Goal: Use online tool/utility: Utilize a website feature to perform a specific function

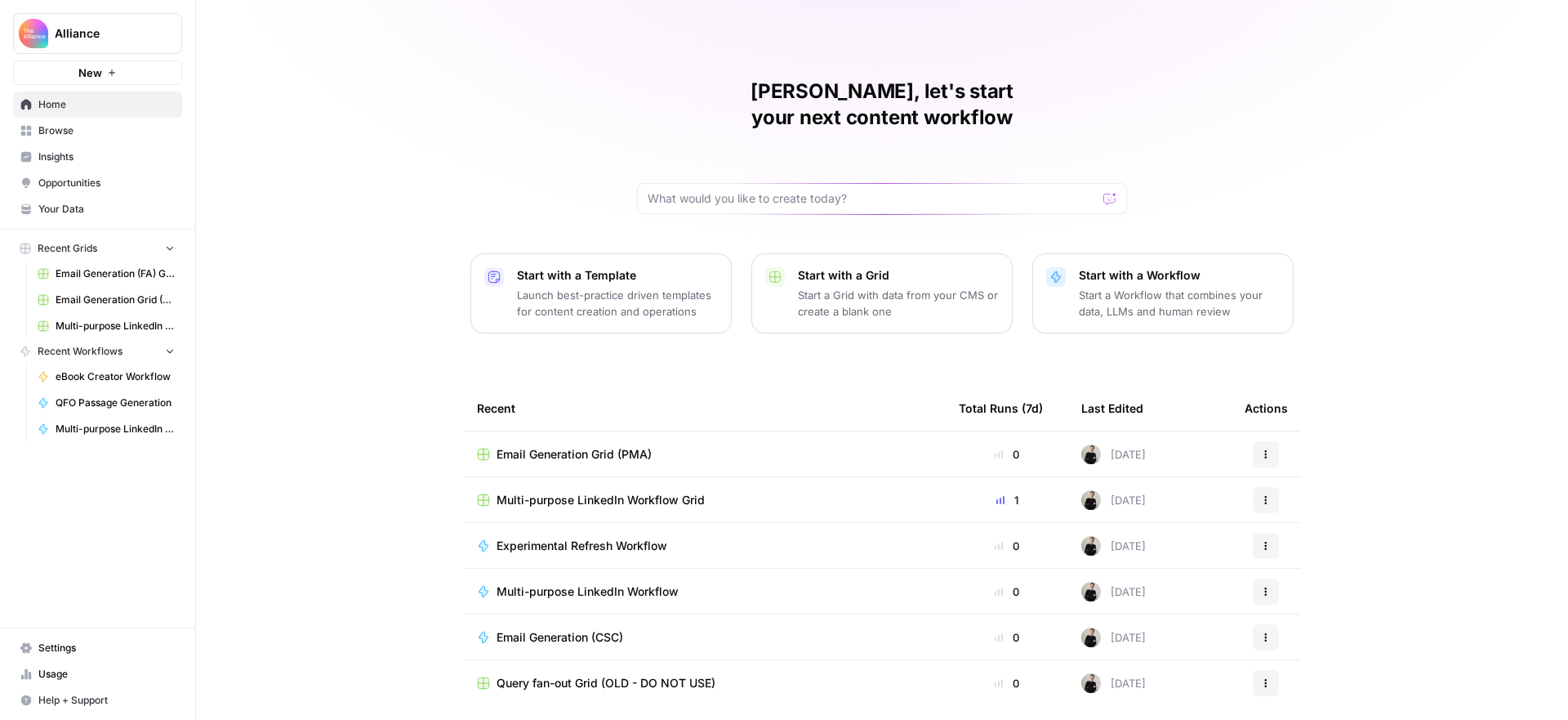
click at [78, 35] on span "Alliance" at bounding box center [105, 33] width 99 height 16
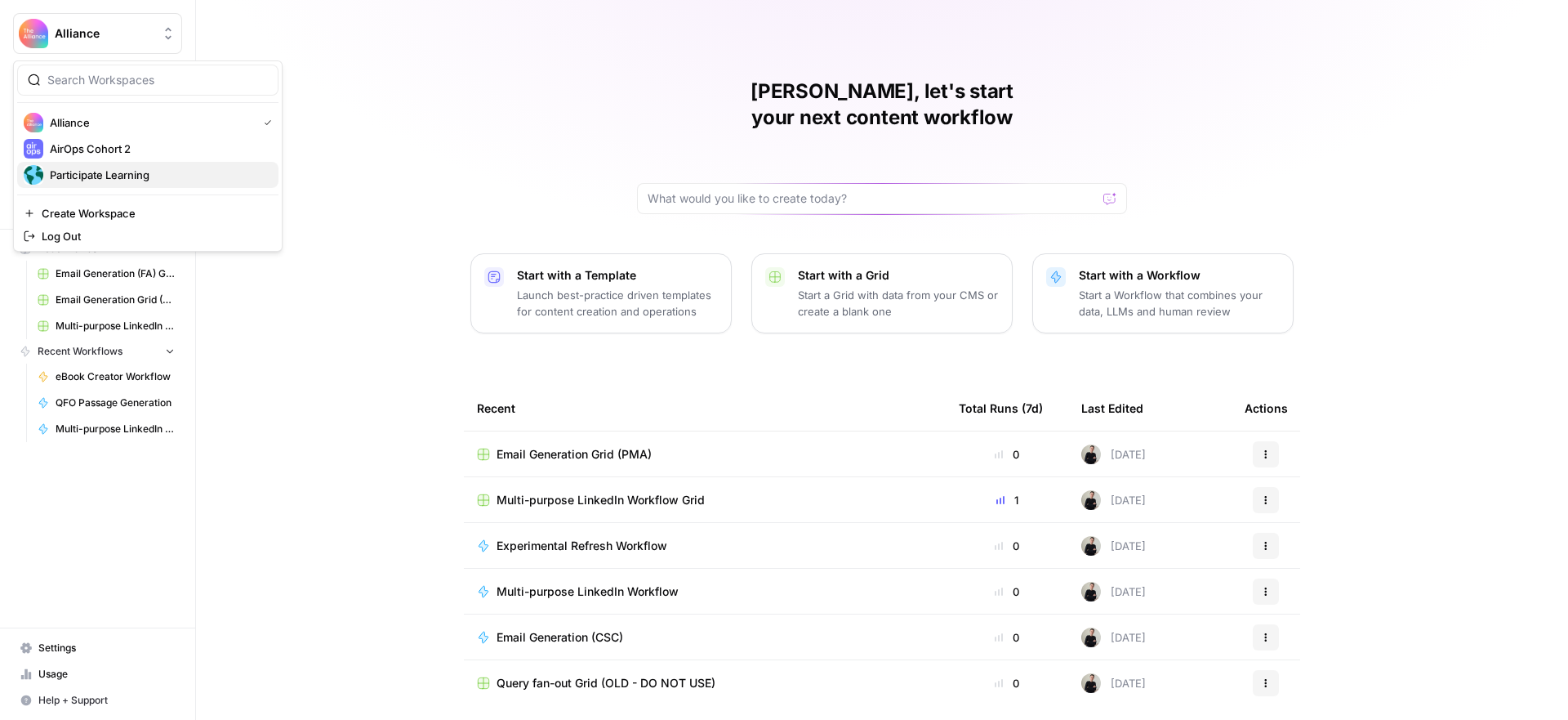
click at [134, 175] on span "Participate Learning" at bounding box center [157, 174] width 216 height 16
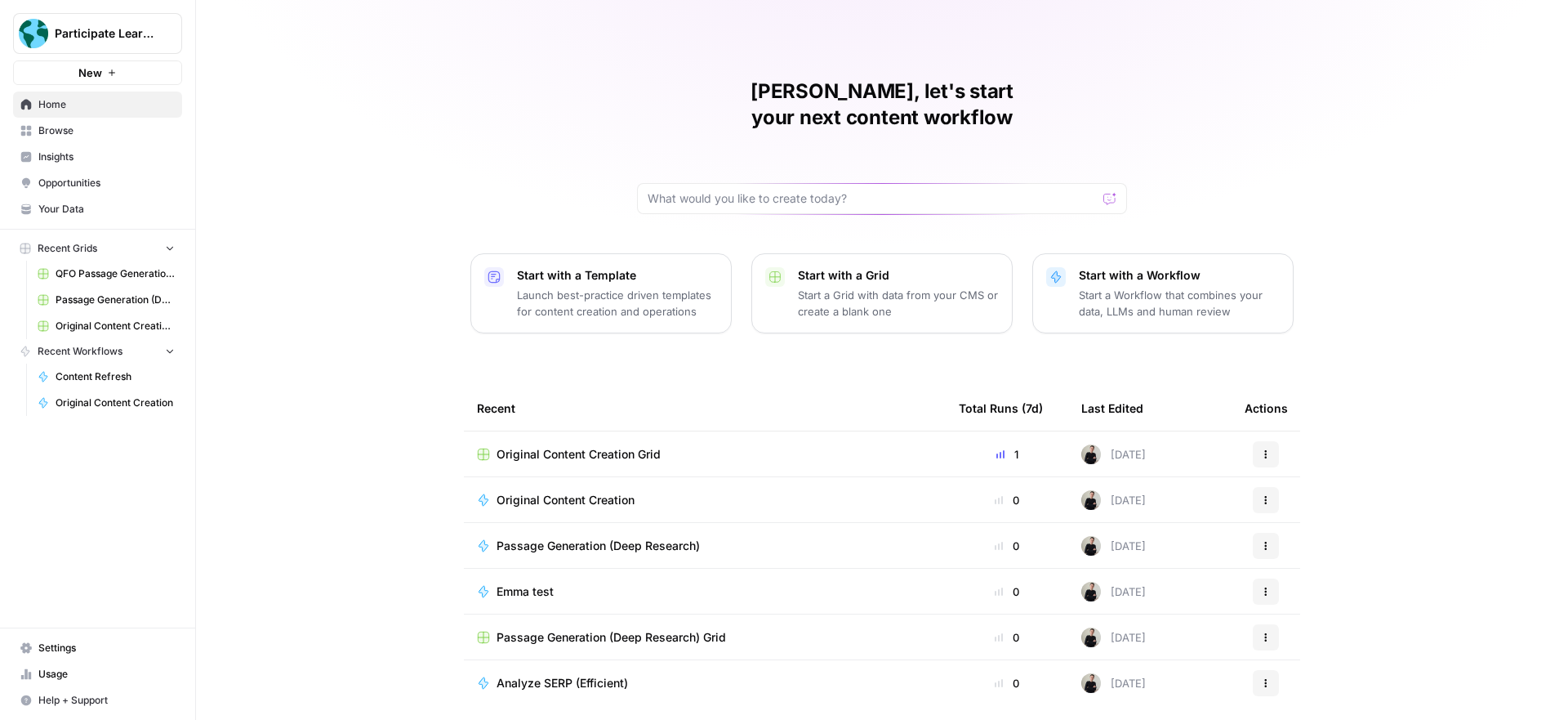
scroll to position [31, 0]
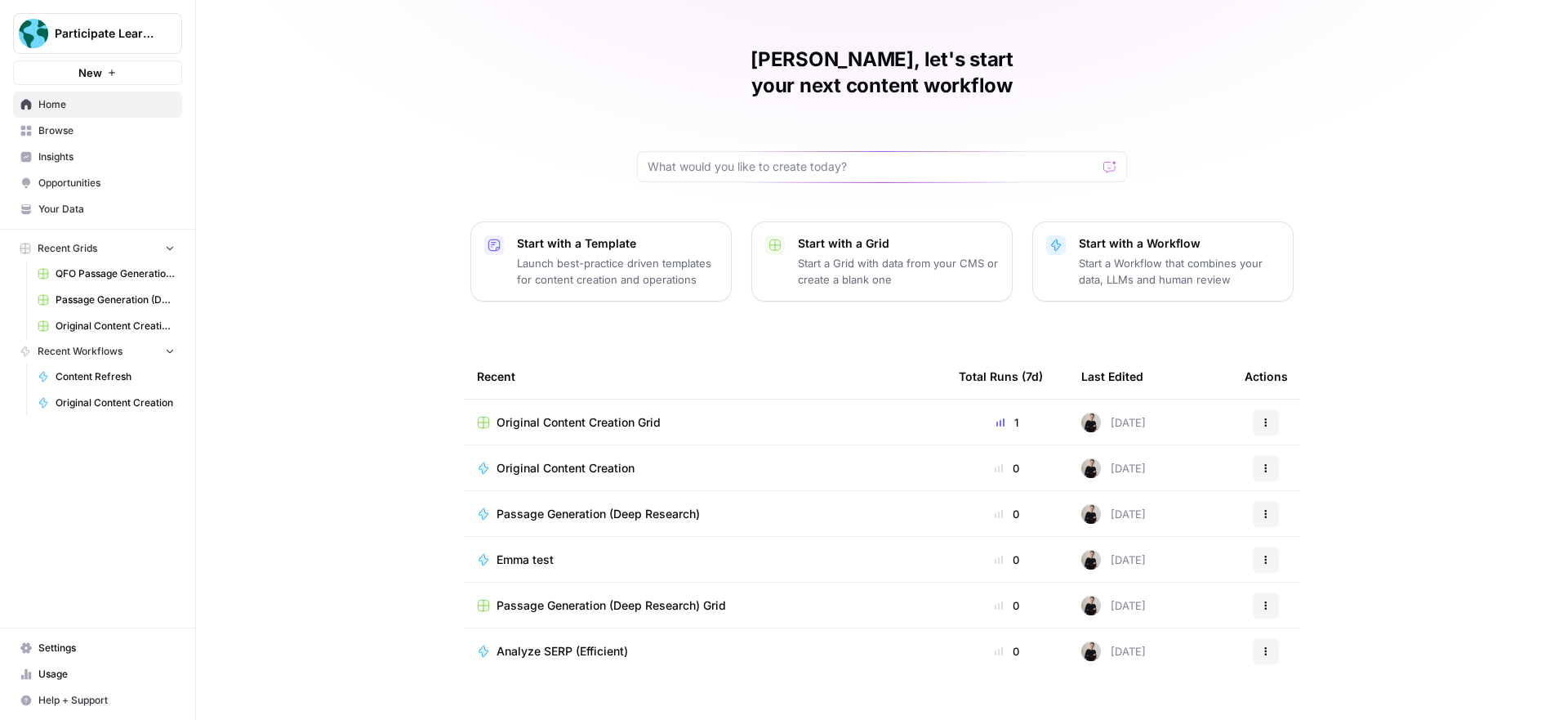
click at [90, 122] on link "Browse" at bounding box center [98, 130] width 169 height 26
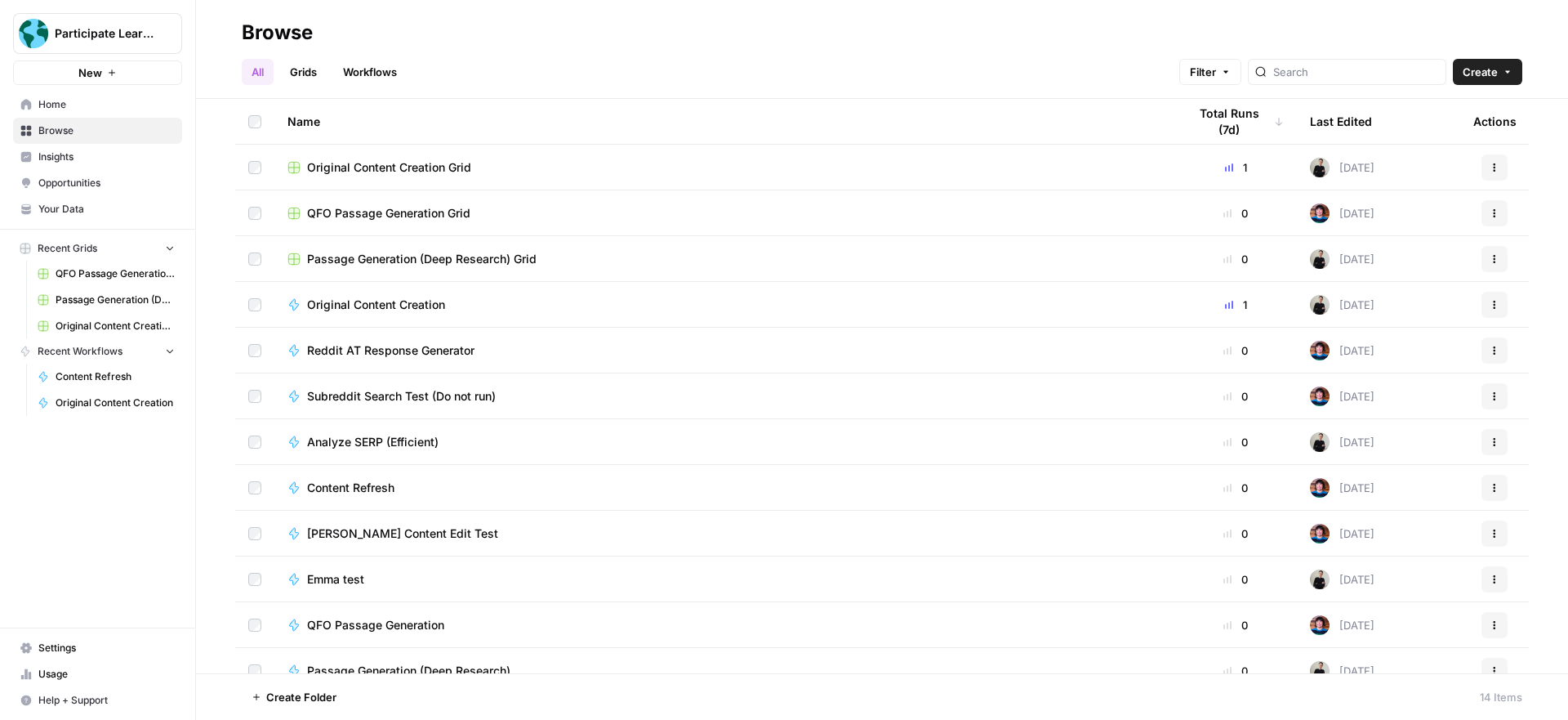
click at [442, 165] on span "Original Content Creation Grid" at bounding box center [389, 166] width 165 height 16
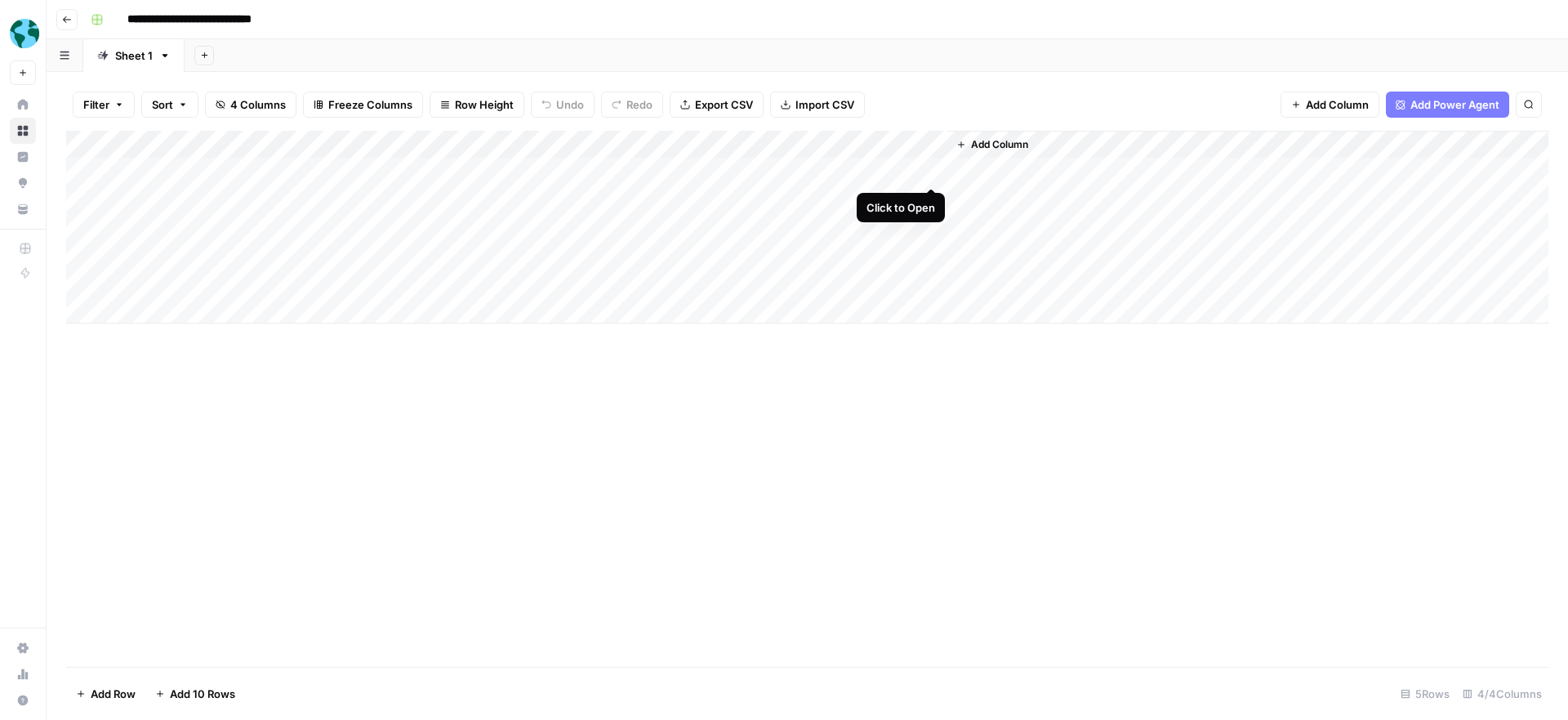
click at [930, 167] on div "Add Column" at bounding box center [807, 226] width 1482 height 193
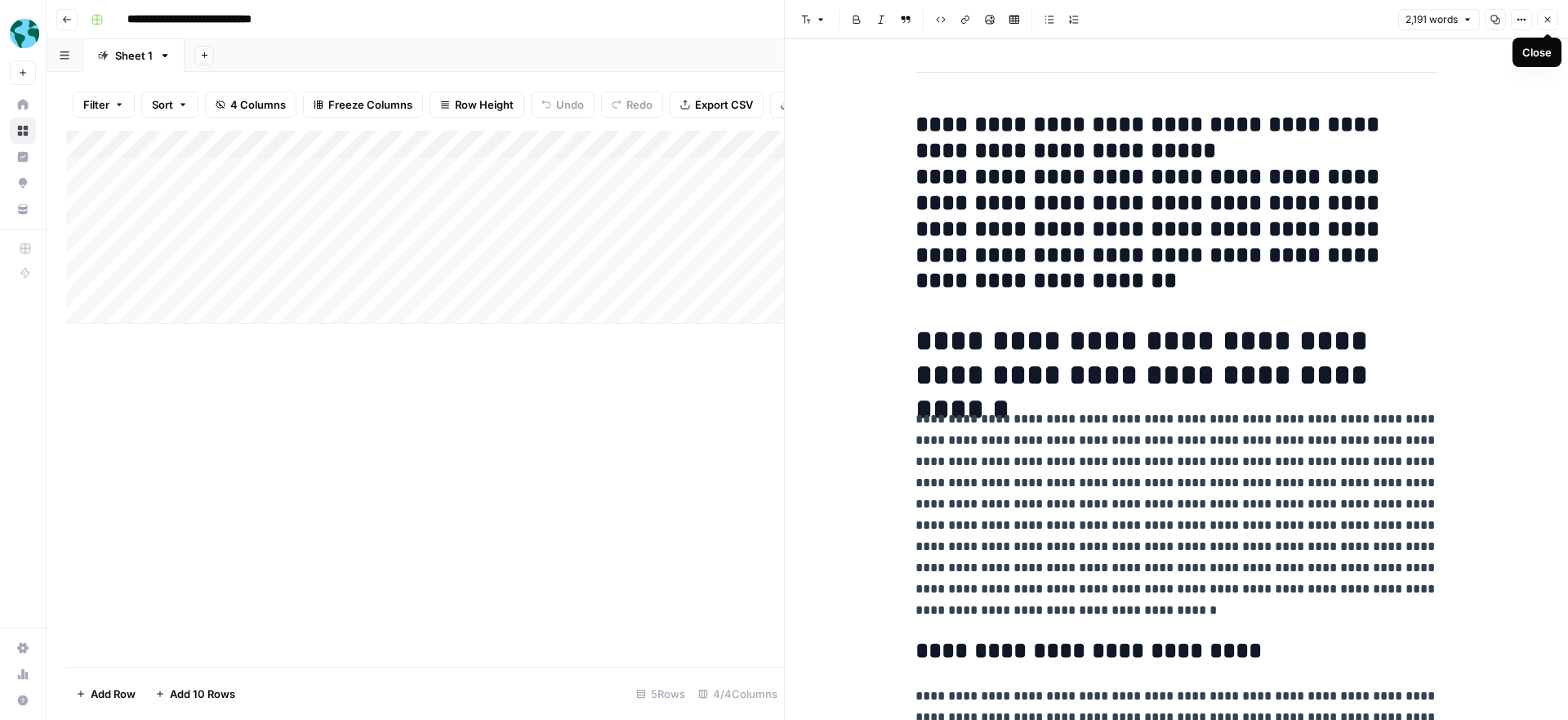
click at [1547, 16] on icon "button" at bounding box center [1547, 19] width 10 height 10
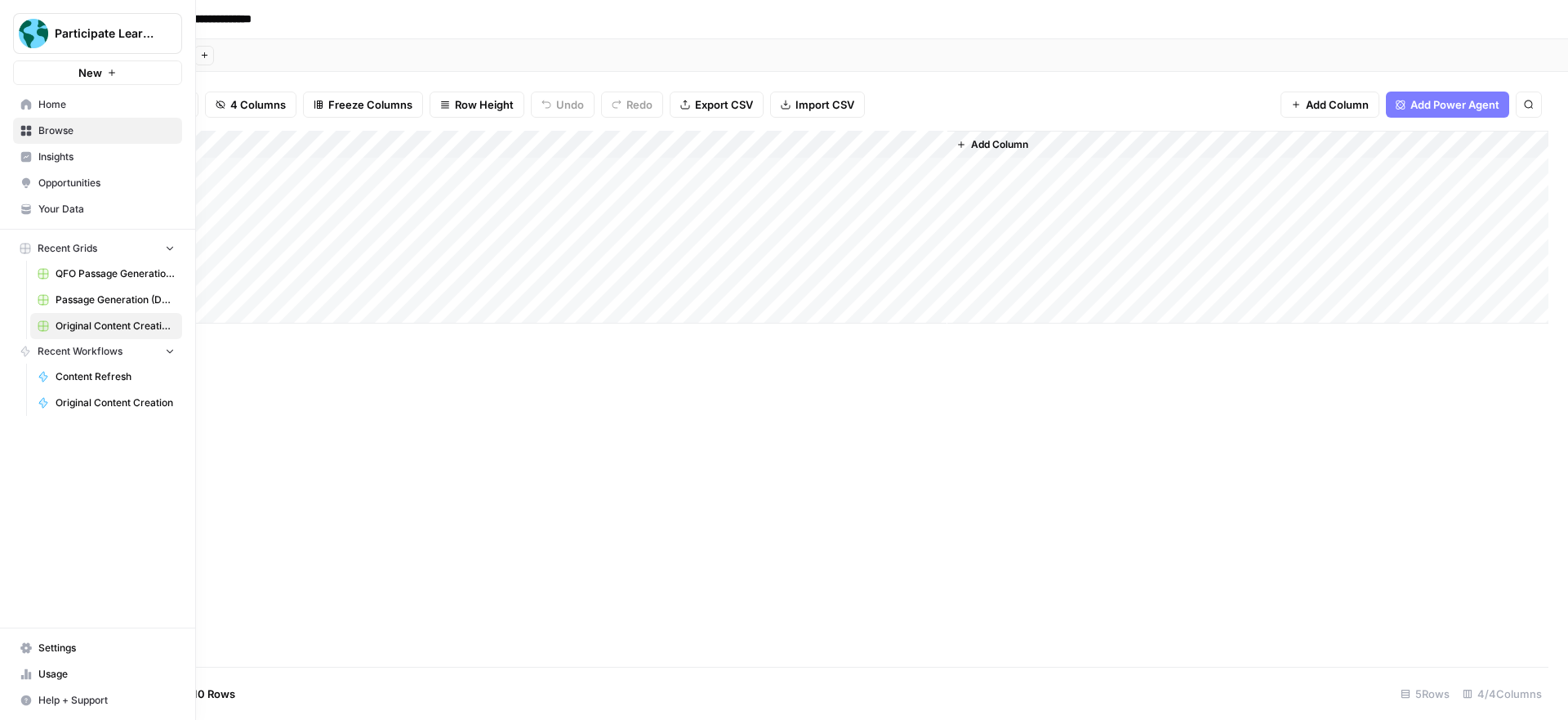
drag, startPoint x: 51, startPoint y: 673, endPoint x: 136, endPoint y: 673, distance: 85.0
click at [51, 673] on span "Usage" at bounding box center [106, 673] width 136 height 14
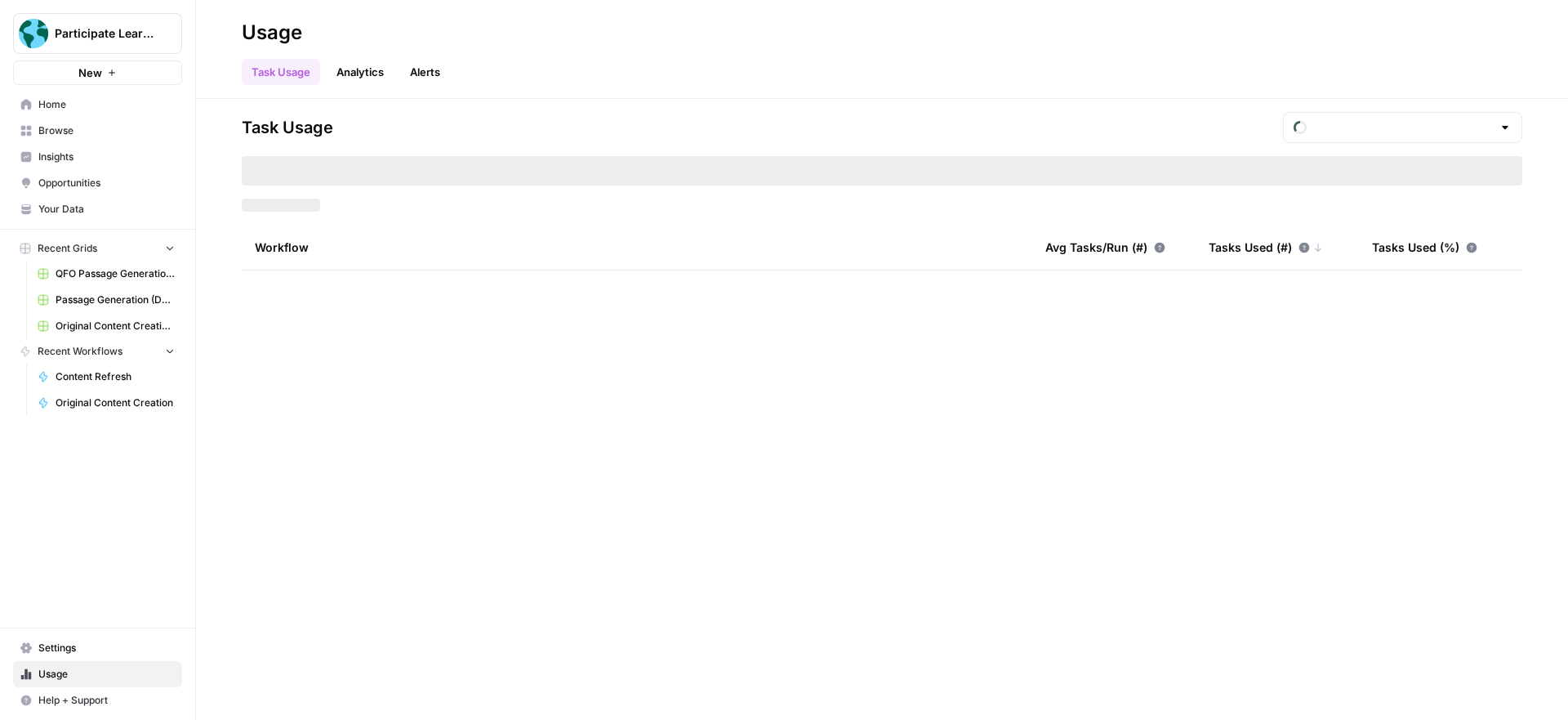
type input "September Tasks"
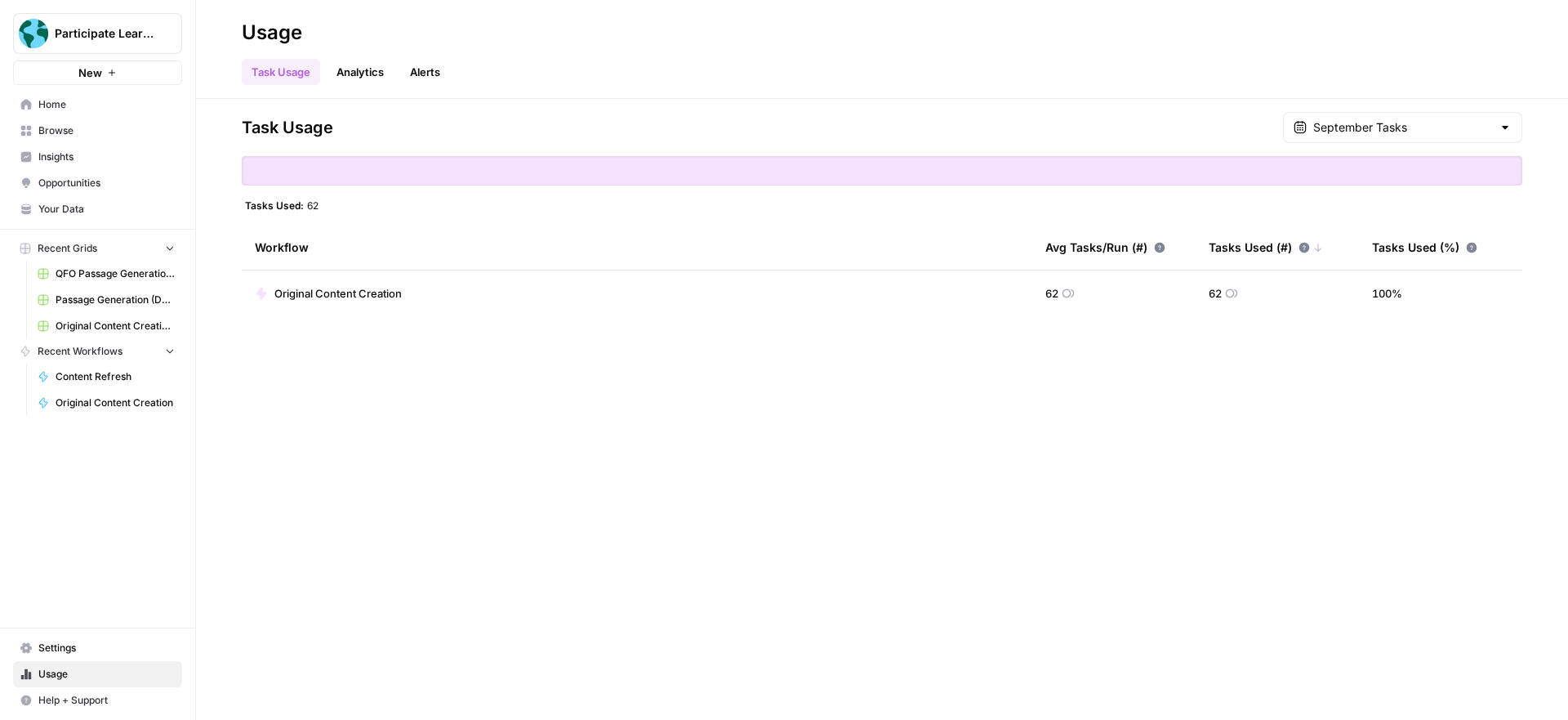
click at [78, 127] on span "Browse" at bounding box center [106, 130] width 136 height 14
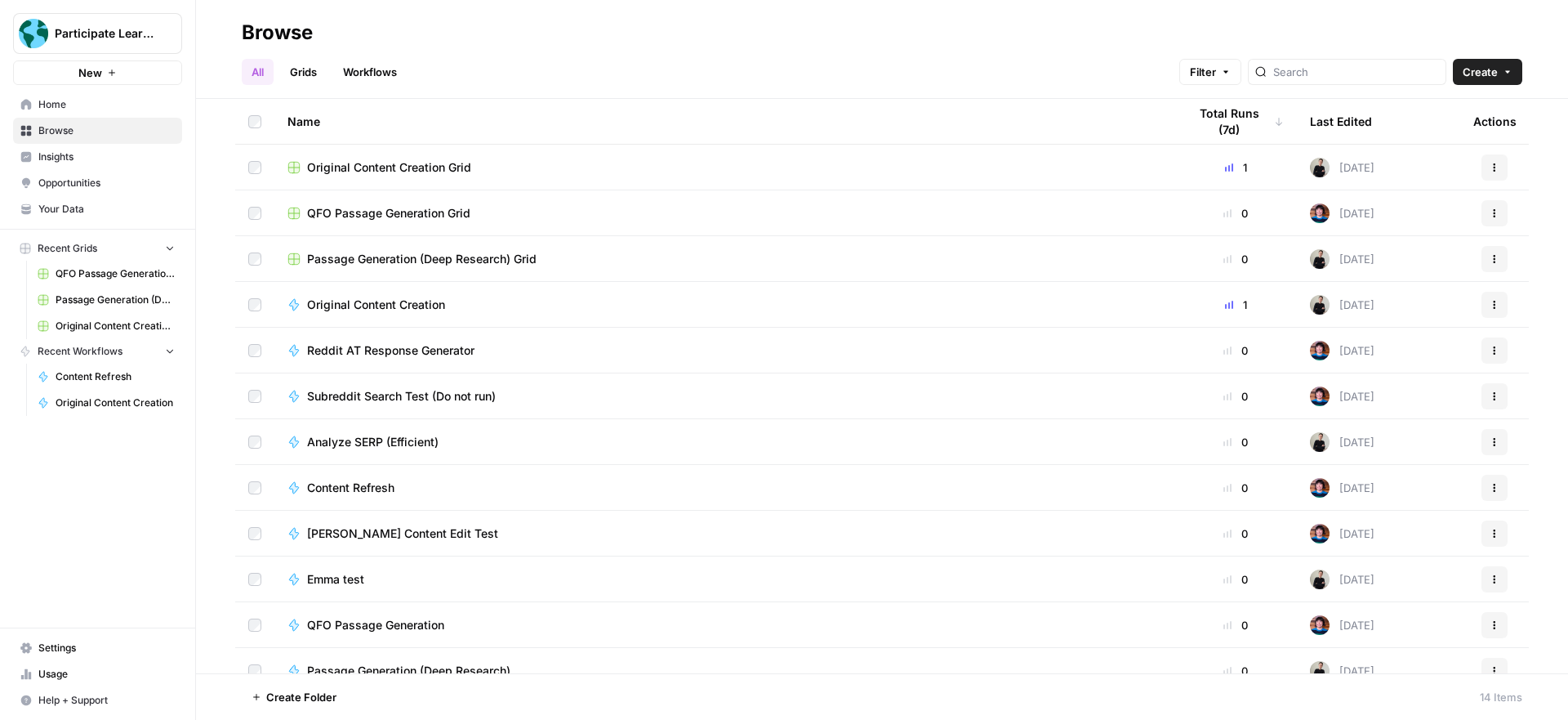
click at [689, 164] on div "Original Content Creation Grid" at bounding box center [724, 166] width 874 height 16
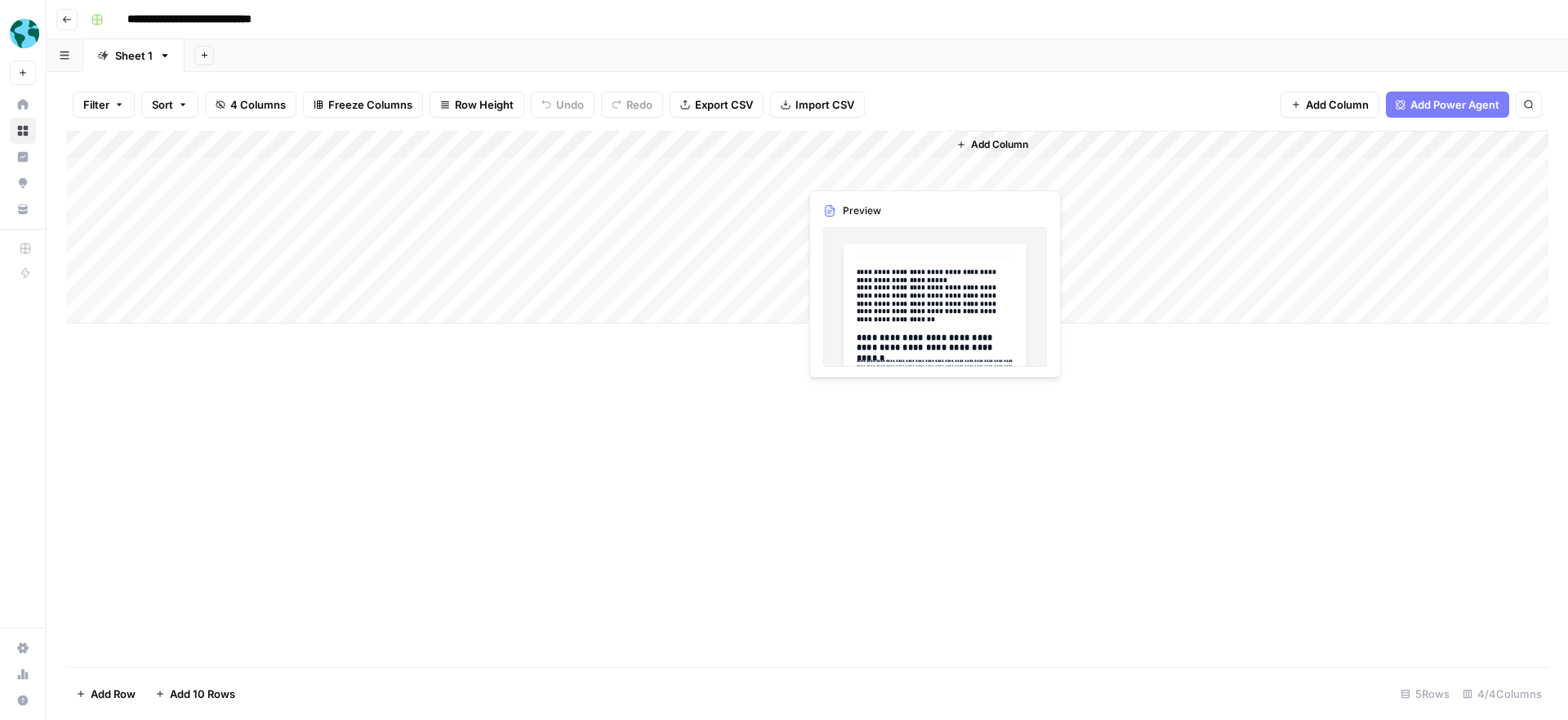
click at [930, 171] on div "Add Column" at bounding box center [807, 226] width 1482 height 193
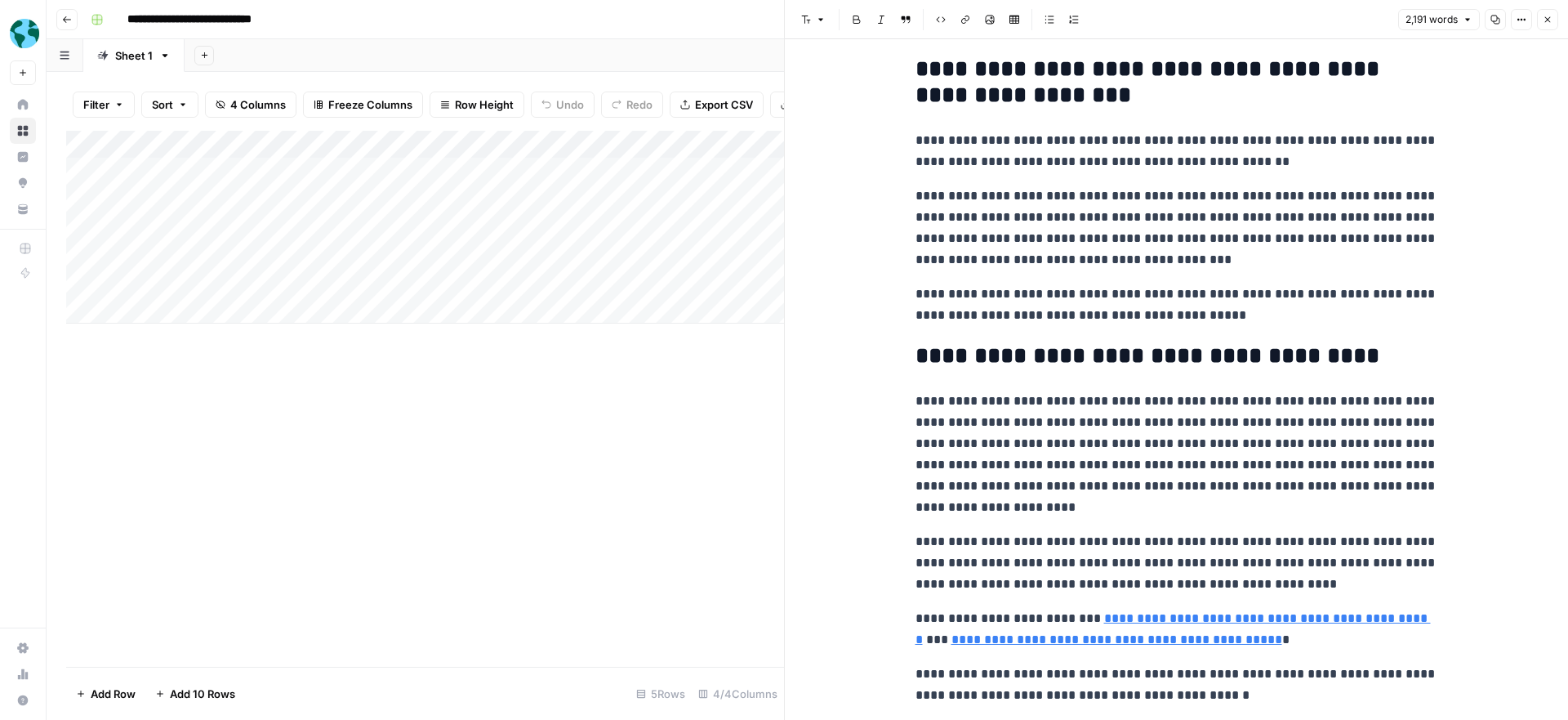
scroll to position [5829, 0]
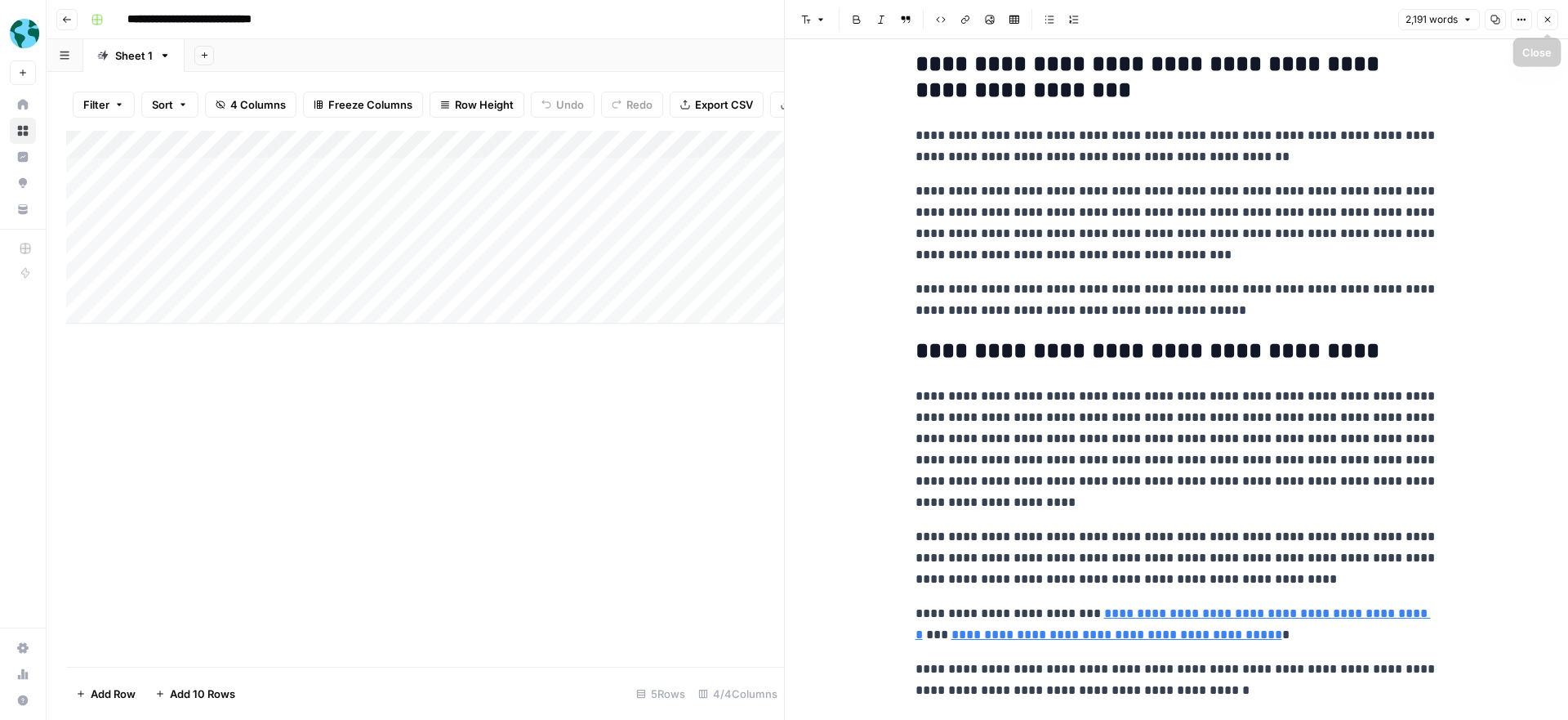
click at [1550, 18] on icon "button" at bounding box center [1547, 19] width 10 height 10
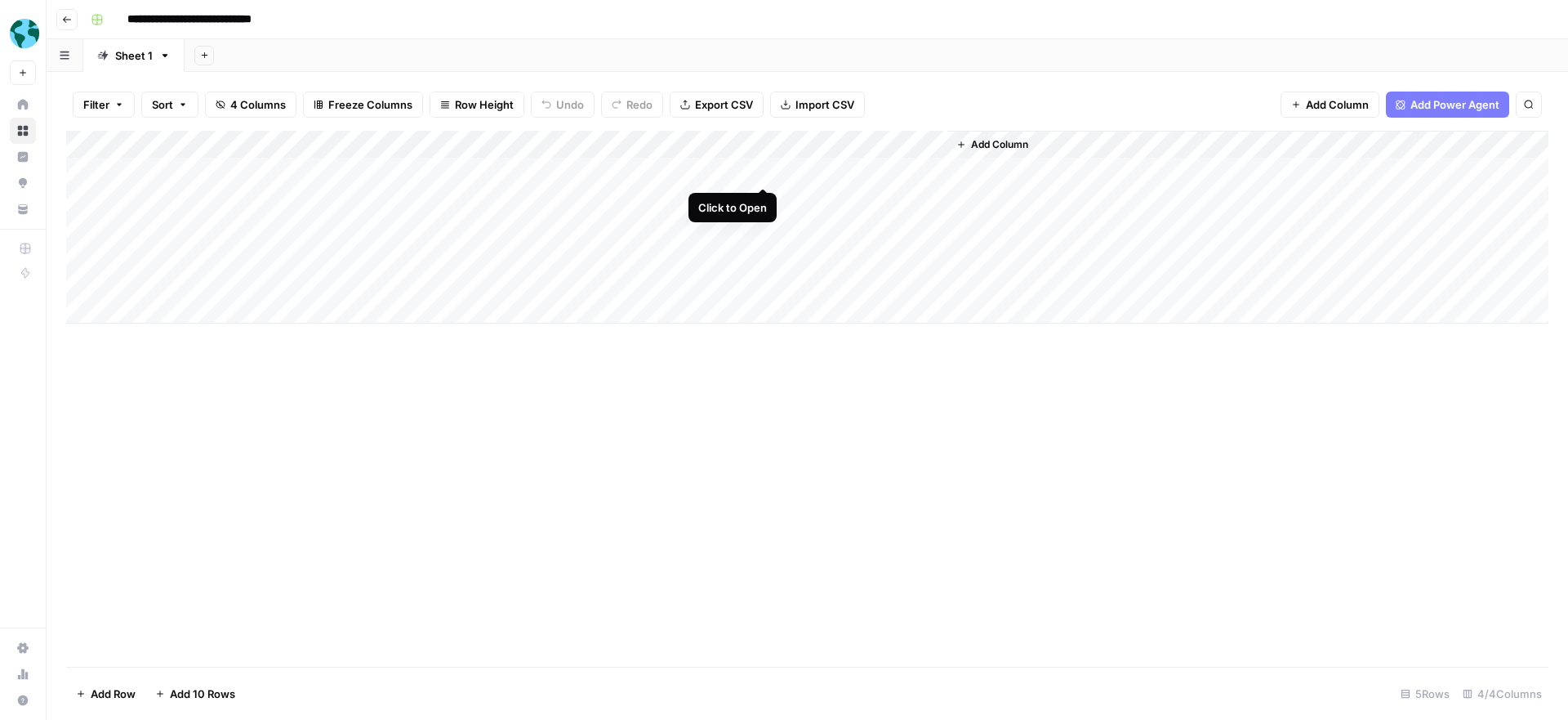
click at [764, 171] on div "Add Column" at bounding box center [807, 226] width 1482 height 193
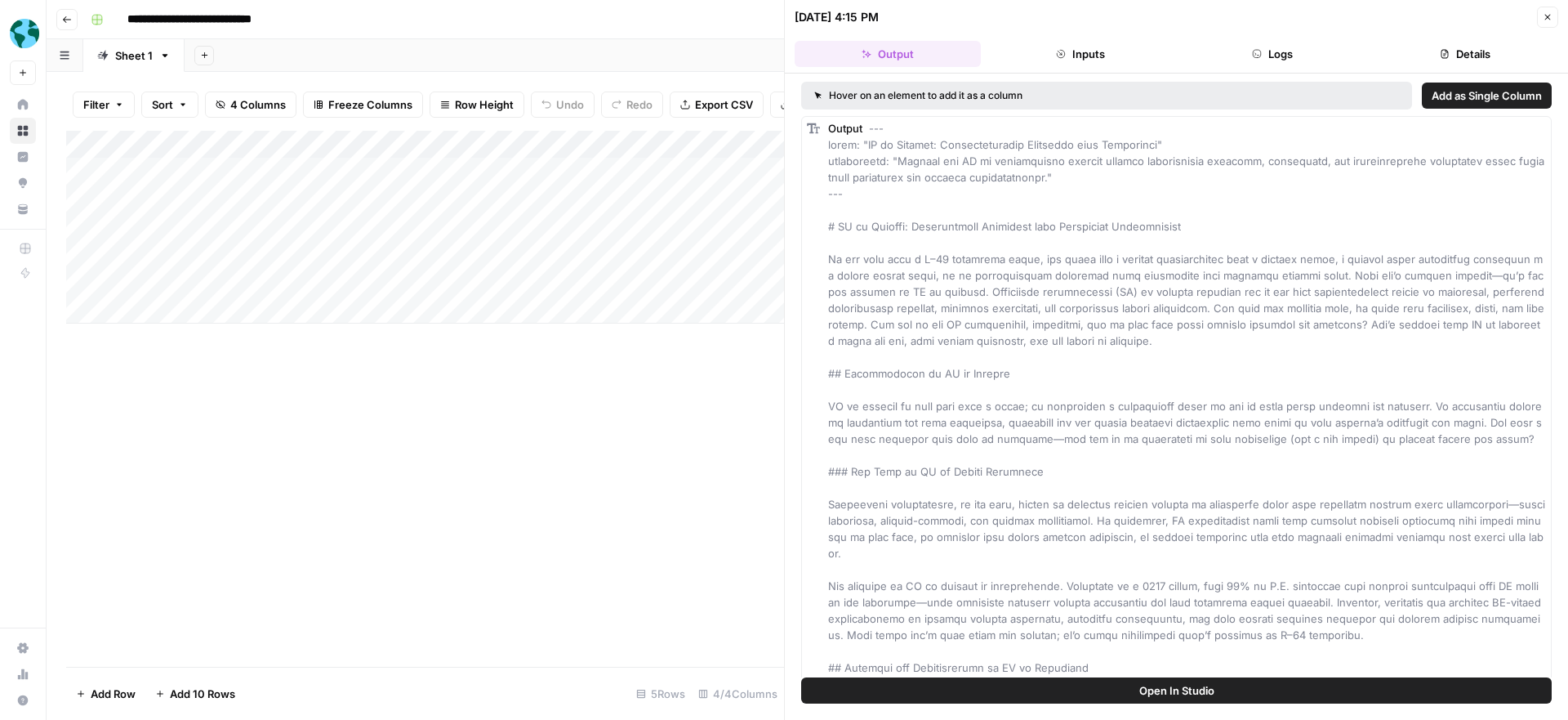
click at [1169, 691] on span "Open In Studio" at bounding box center [1176, 690] width 75 height 16
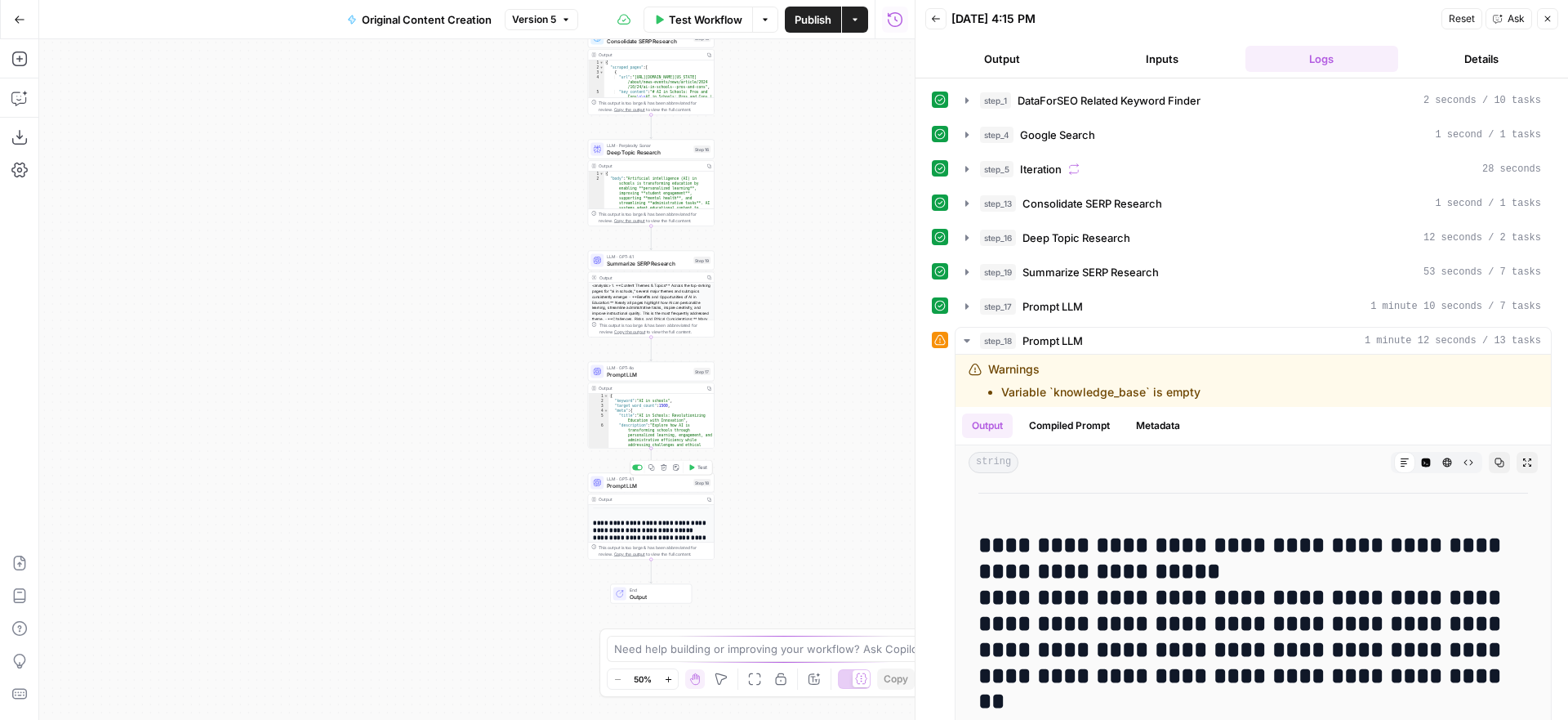
click at [657, 485] on span "Prompt LLM" at bounding box center [648, 485] width 84 height 9
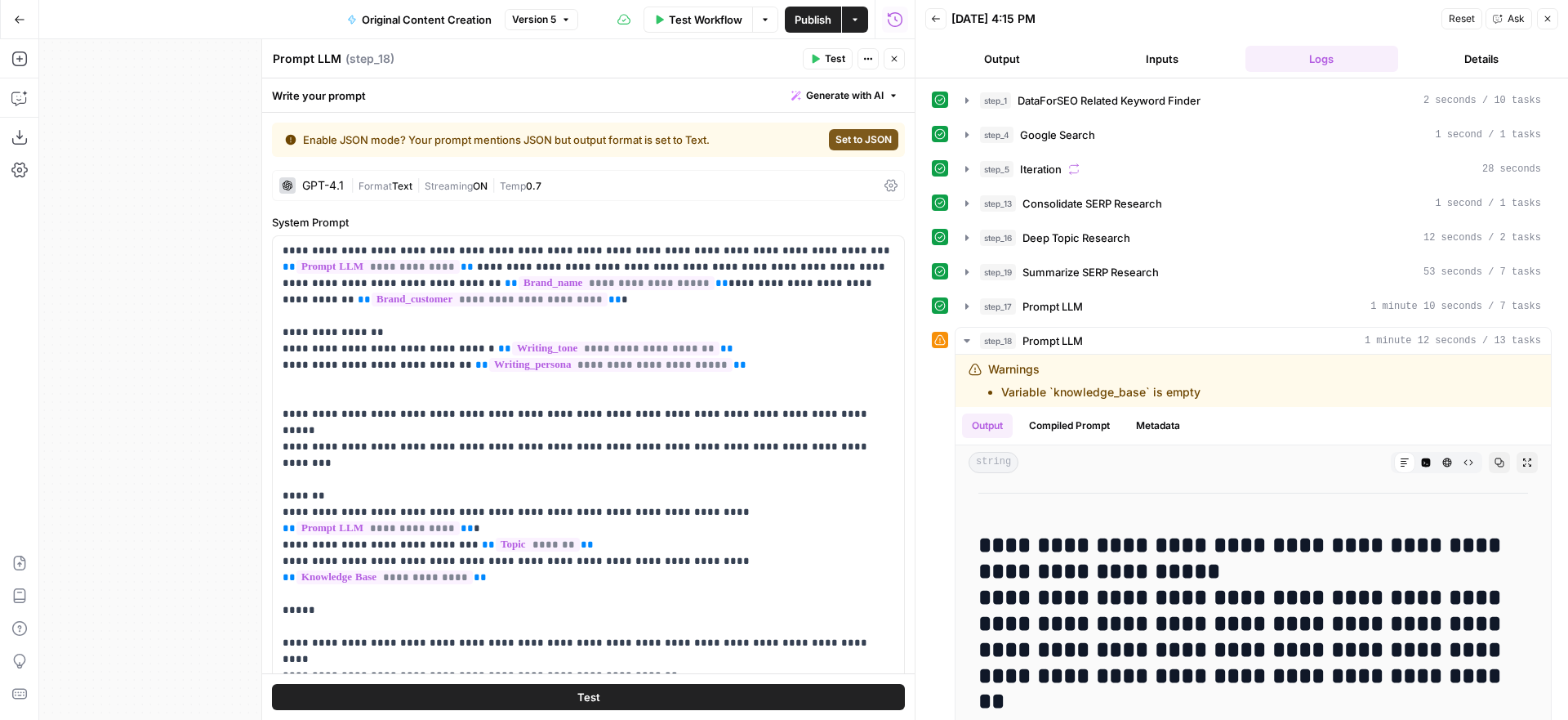
click at [338, 185] on div "GPT-4.1" at bounding box center [323, 185] width 42 height 11
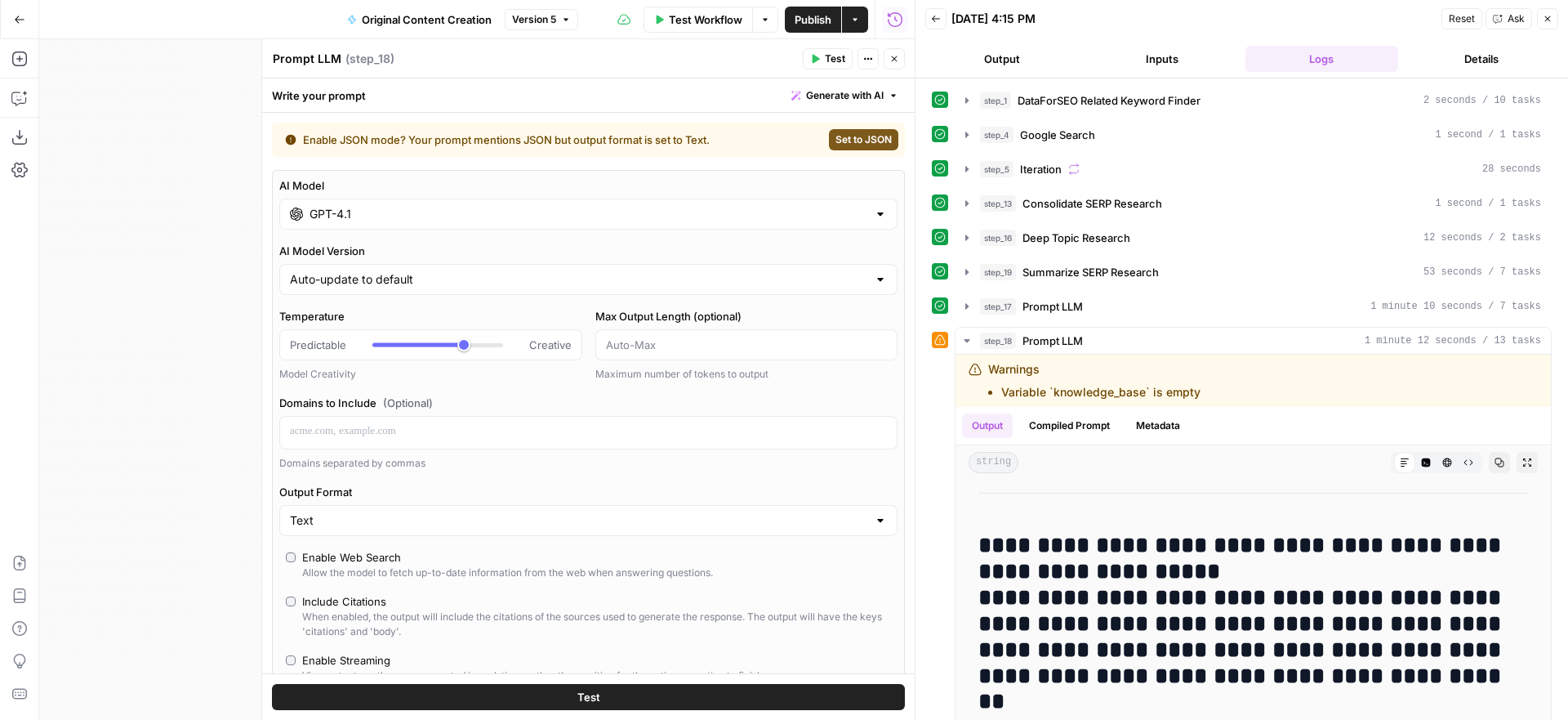
click at [429, 207] on input "GPT-4.1" at bounding box center [589, 213] width 558 height 16
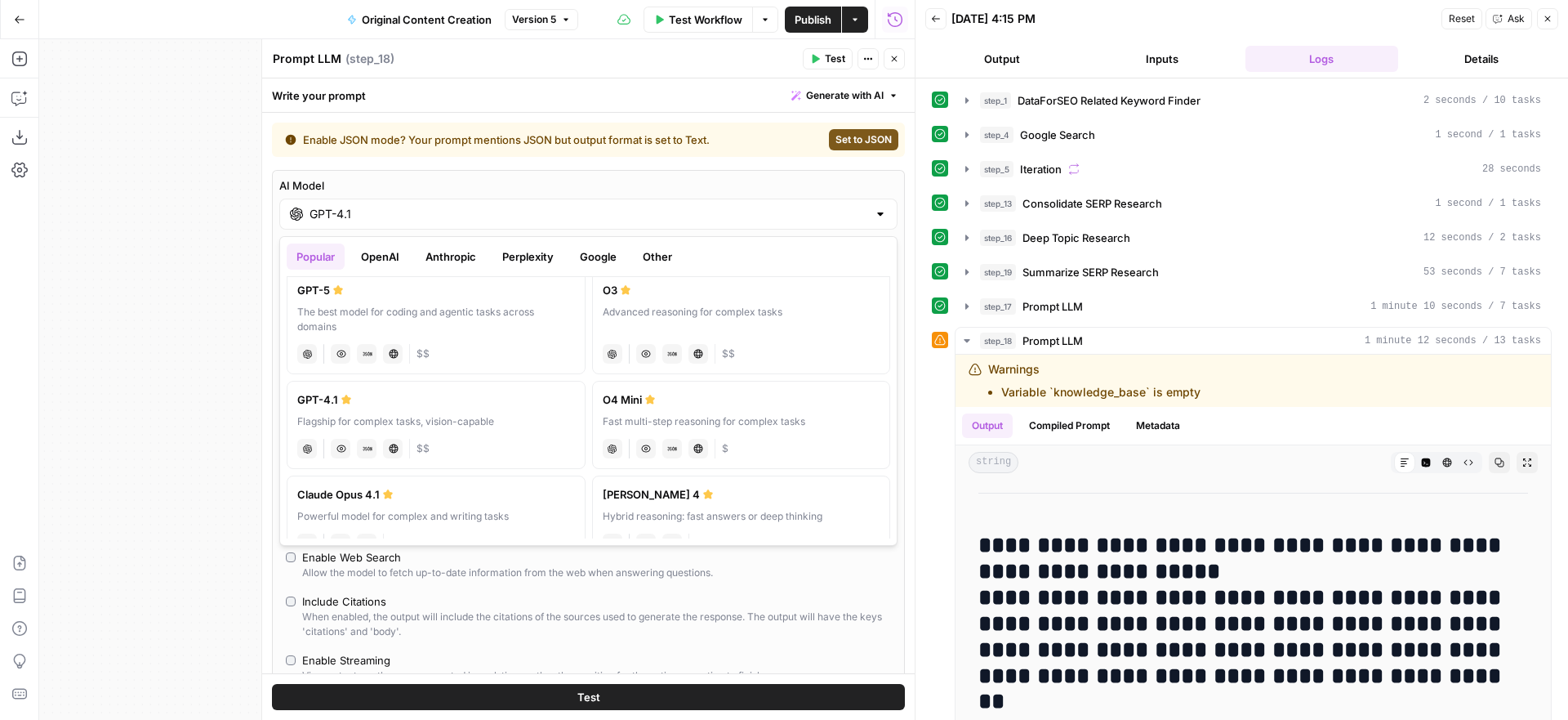
scroll to position [13, 0]
click at [594, 257] on button "Google" at bounding box center [597, 256] width 56 height 26
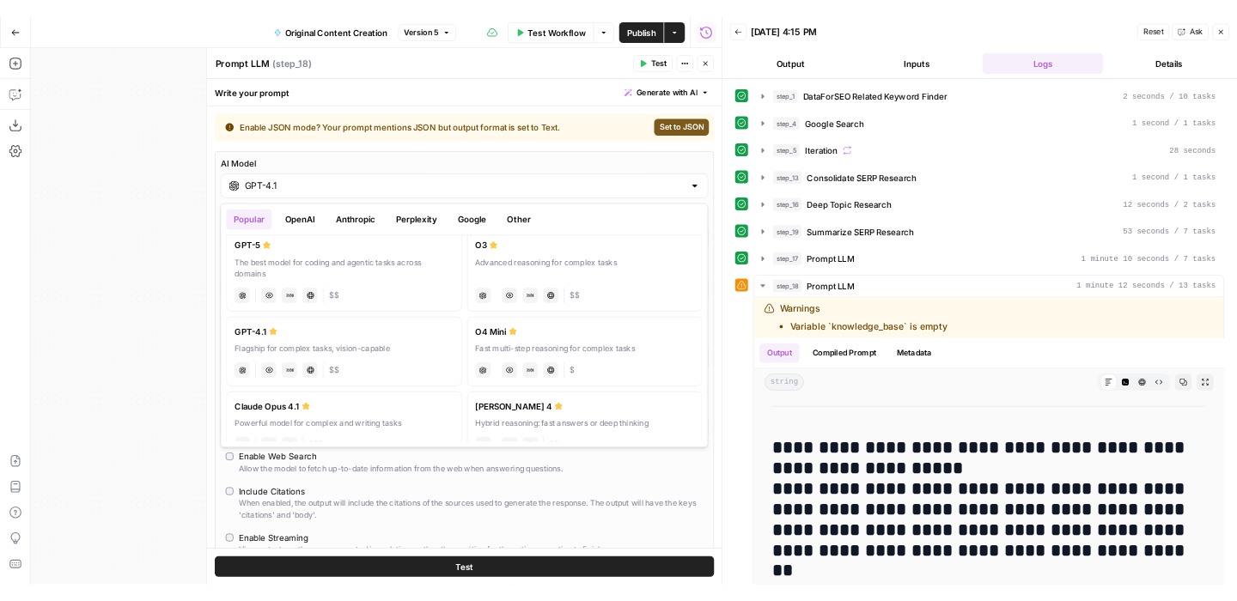
scroll to position [0, 0]
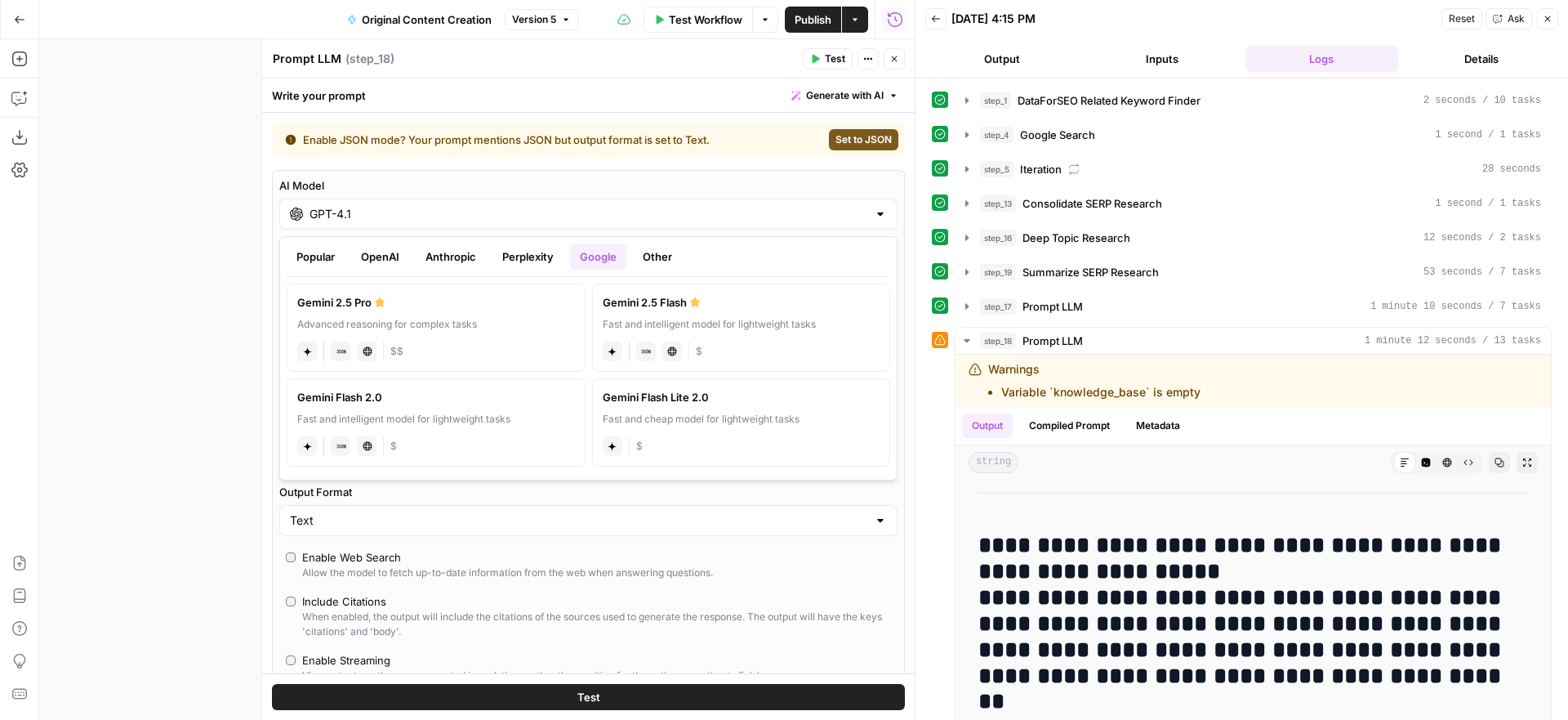
click at [807, 183] on label "AI Model" at bounding box center [589, 185] width 618 height 16
click at [807, 205] on input "GPT-4.1" at bounding box center [589, 213] width 558 height 16
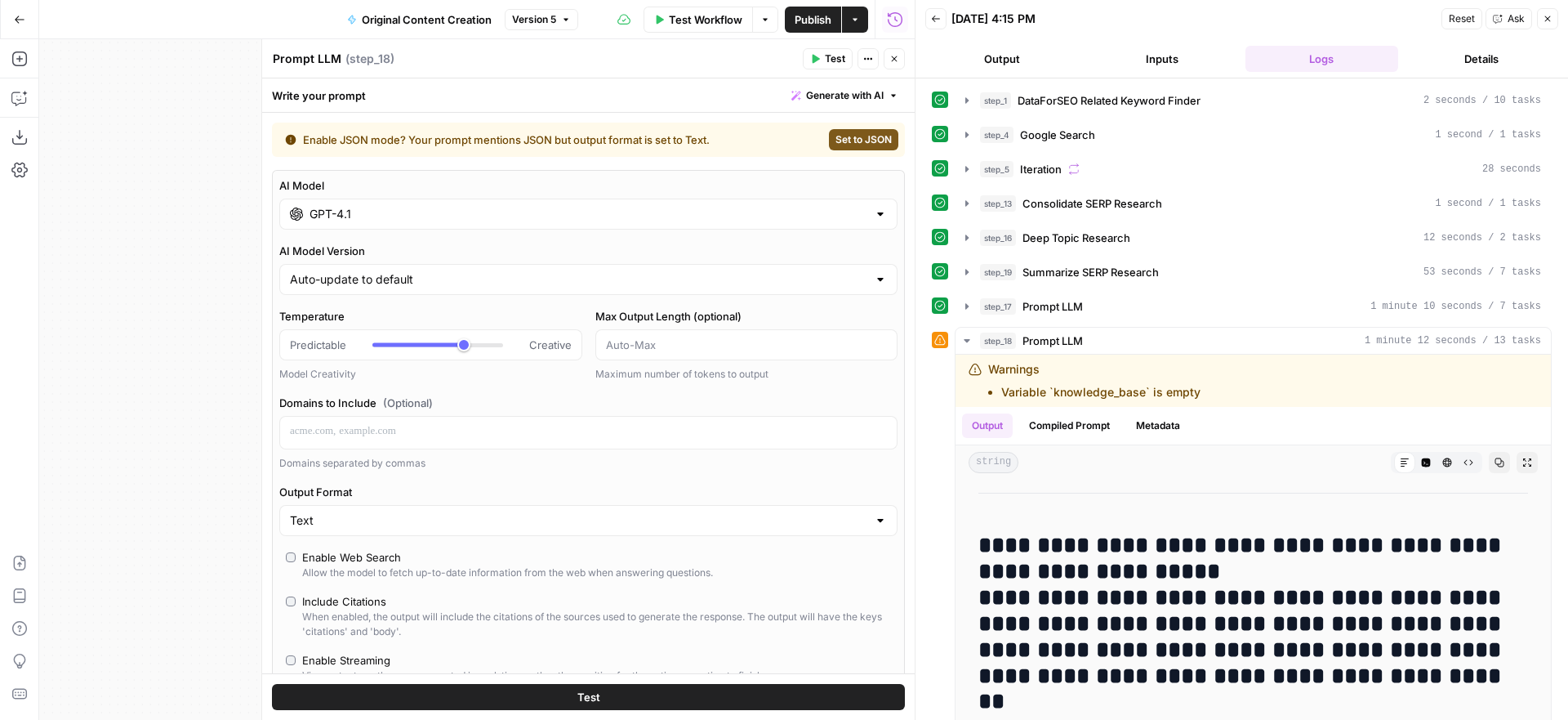
click at [896, 60] on icon "button" at bounding box center [894, 59] width 10 height 10
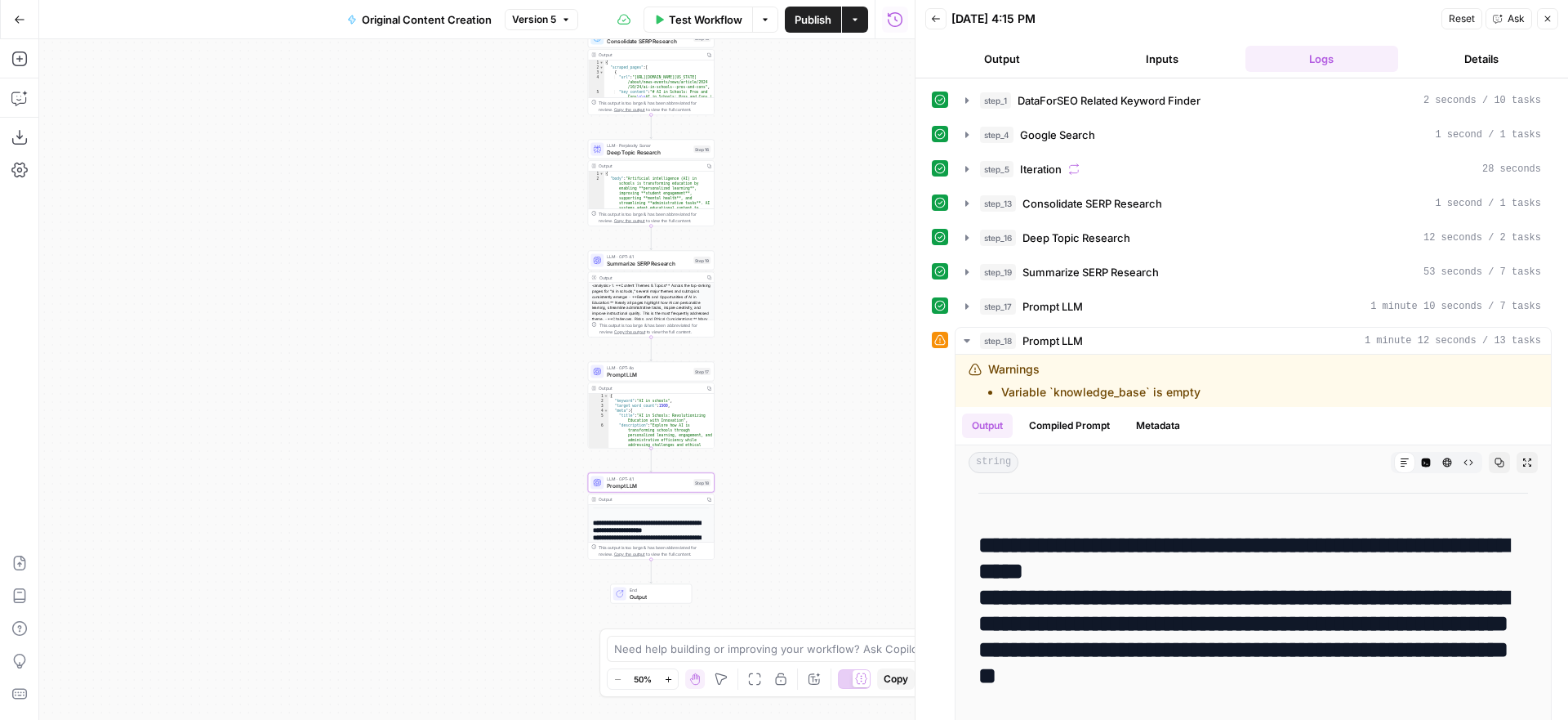
click at [1550, 22] on icon "button" at bounding box center [1547, 19] width 10 height 10
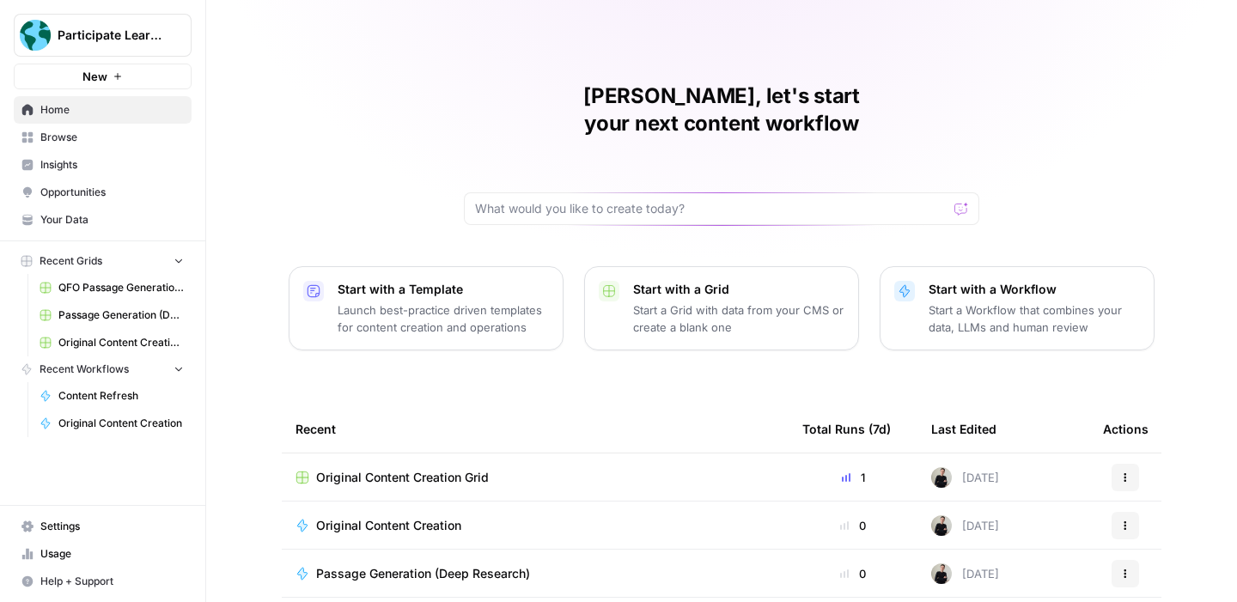
scroll to position [33, 0]
